Goal: Find specific page/section: Find specific page/section

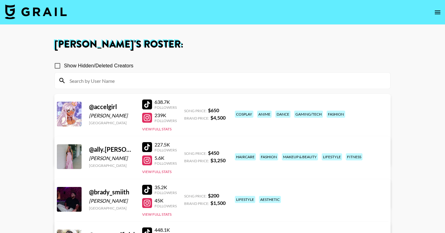
click at [436, 15] on icon "open drawer" at bounding box center [437, 12] width 7 height 7
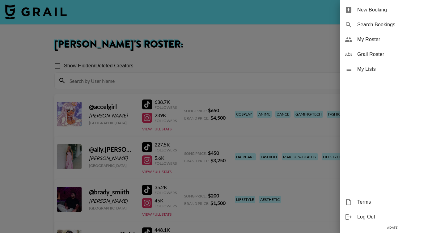
click at [376, 59] on div "Grail Roster" at bounding box center [392, 54] width 105 height 15
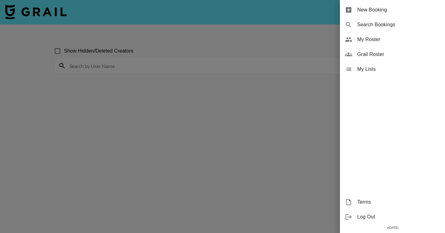
click at [237, 68] on div at bounding box center [222, 116] width 445 height 233
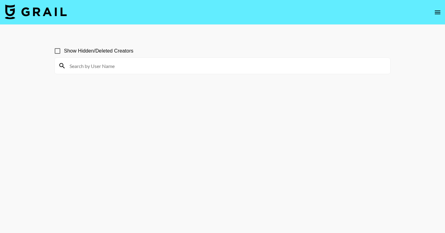
click at [231, 69] on input at bounding box center [226, 66] width 321 height 10
type input "rikky_zaza"
click at [58, 52] on input "Show Hidden/Deleted Creators" at bounding box center [57, 51] width 13 height 13
checkbox input "true"
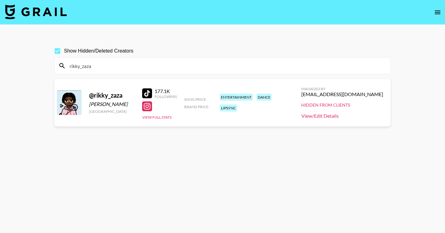
click at [353, 118] on link "View/Edit Details" at bounding box center [343, 116] width 82 height 6
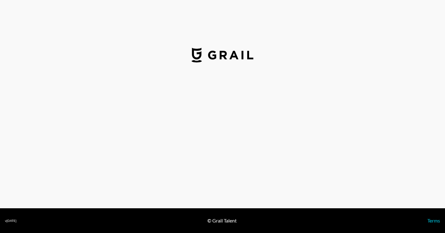
select select "USD"
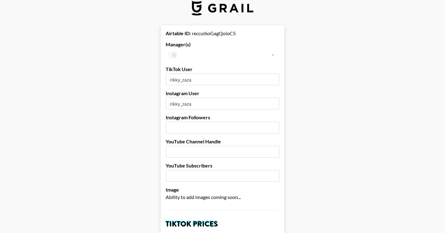
scroll to position [10, 0]
click at [176, 51] on div "​" at bounding box center [223, 55] width 114 height 12
click at [273, 54] on div at bounding box center [273, 54] width 8 height 9
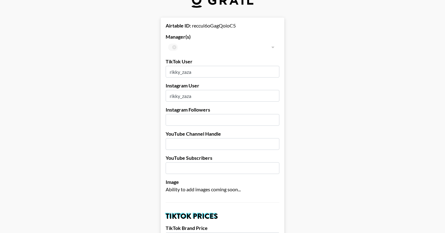
scroll to position [0, 0]
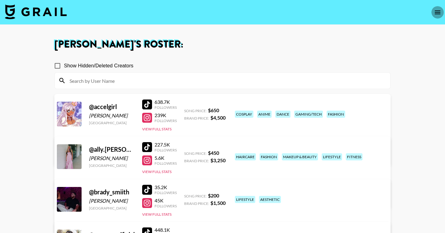
click at [436, 11] on icon "open drawer" at bounding box center [437, 12] width 7 height 7
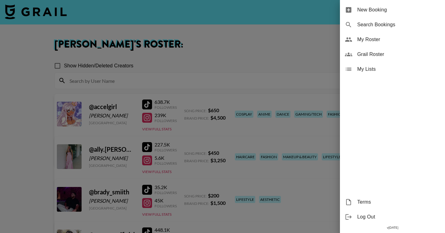
click at [385, 55] on span "Grail Roster" at bounding box center [399, 54] width 83 height 7
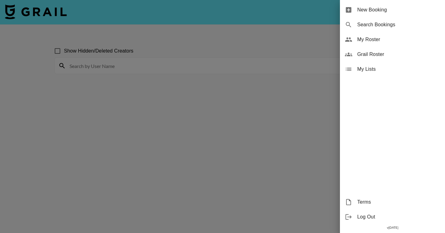
click at [124, 66] on div at bounding box center [222, 116] width 445 height 233
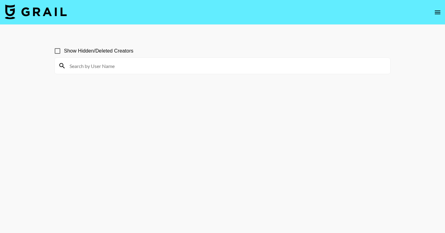
click at [55, 53] on input "Show Hidden/Deleted Creators" at bounding box center [57, 51] width 13 height 13
checkbox input "true"
click at [79, 62] on input at bounding box center [226, 66] width 321 height 10
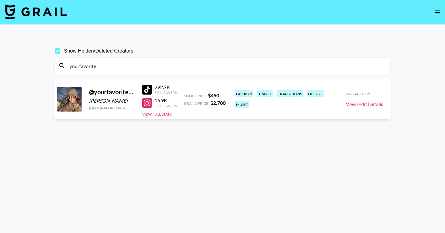
type input "yourfavorite"
click at [363, 104] on link "View/Edit Details" at bounding box center [364, 104] width 37 height 6
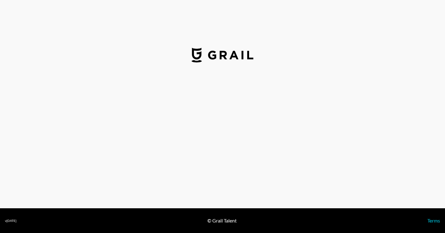
select select "USD"
